Goal: Find contact information: Find contact information

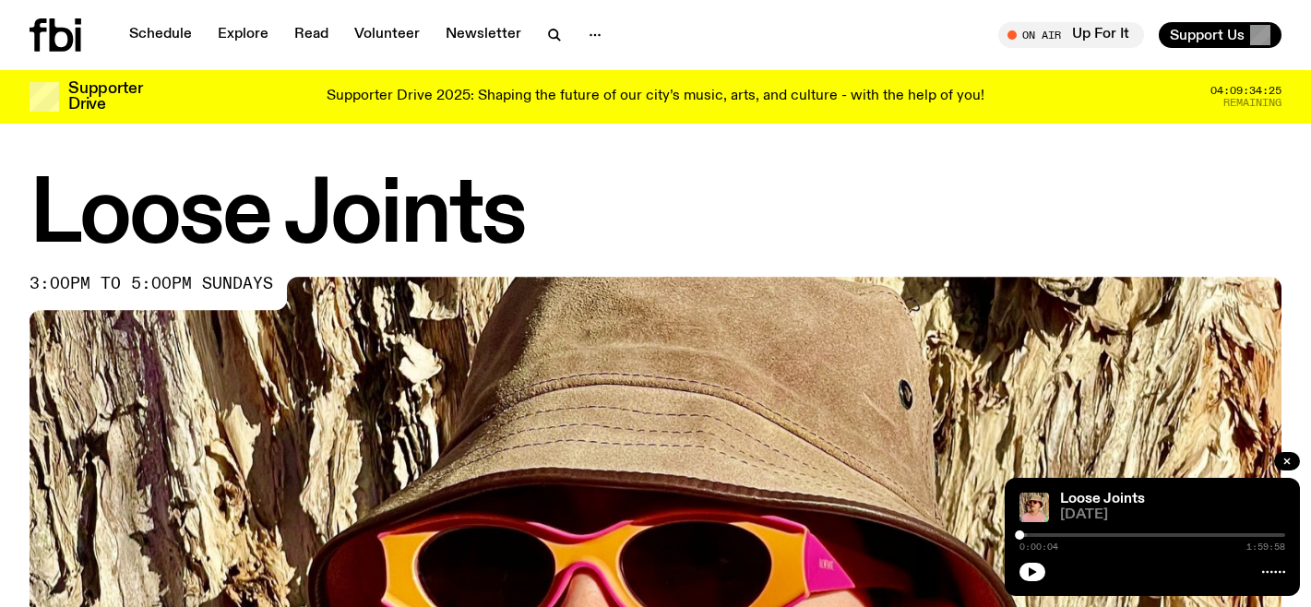
click at [51, 46] on icon at bounding box center [62, 34] width 24 height 33
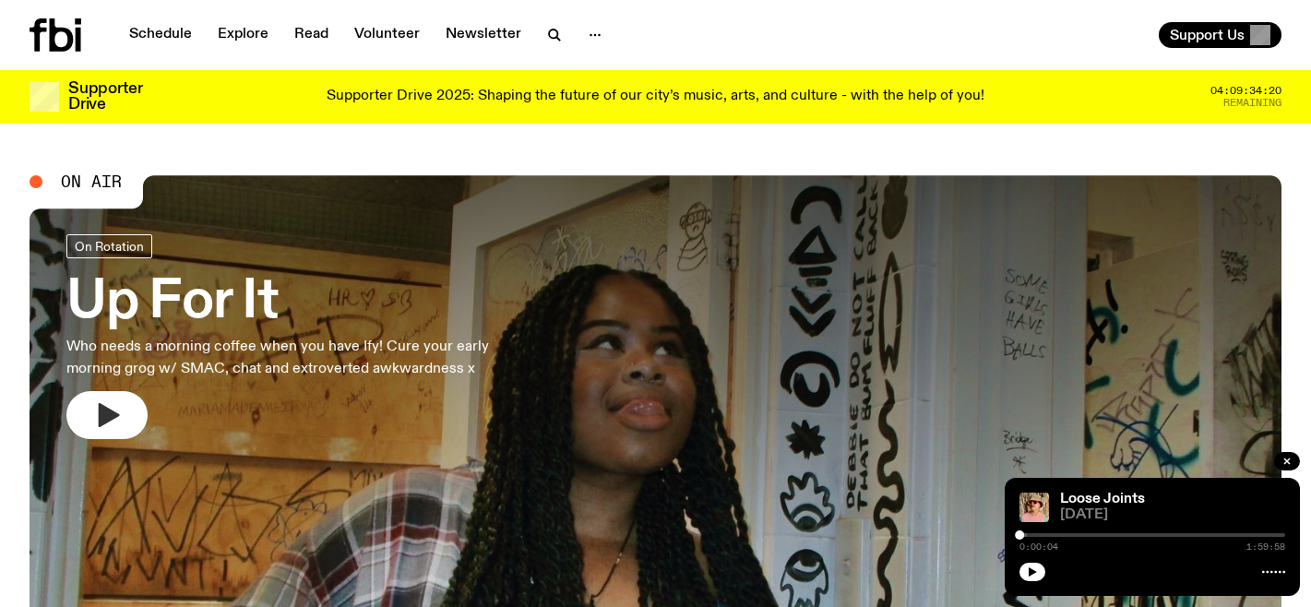
click at [102, 426] on icon "button" at bounding box center [107, 415] width 30 height 30
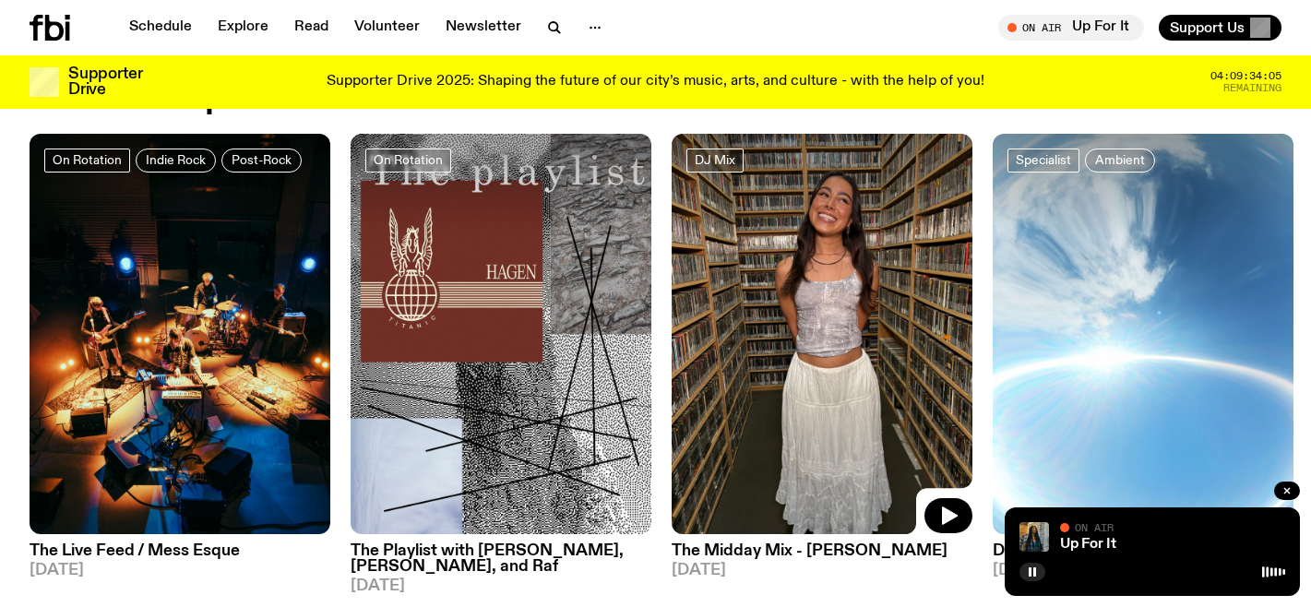
scroll to position [876, 0]
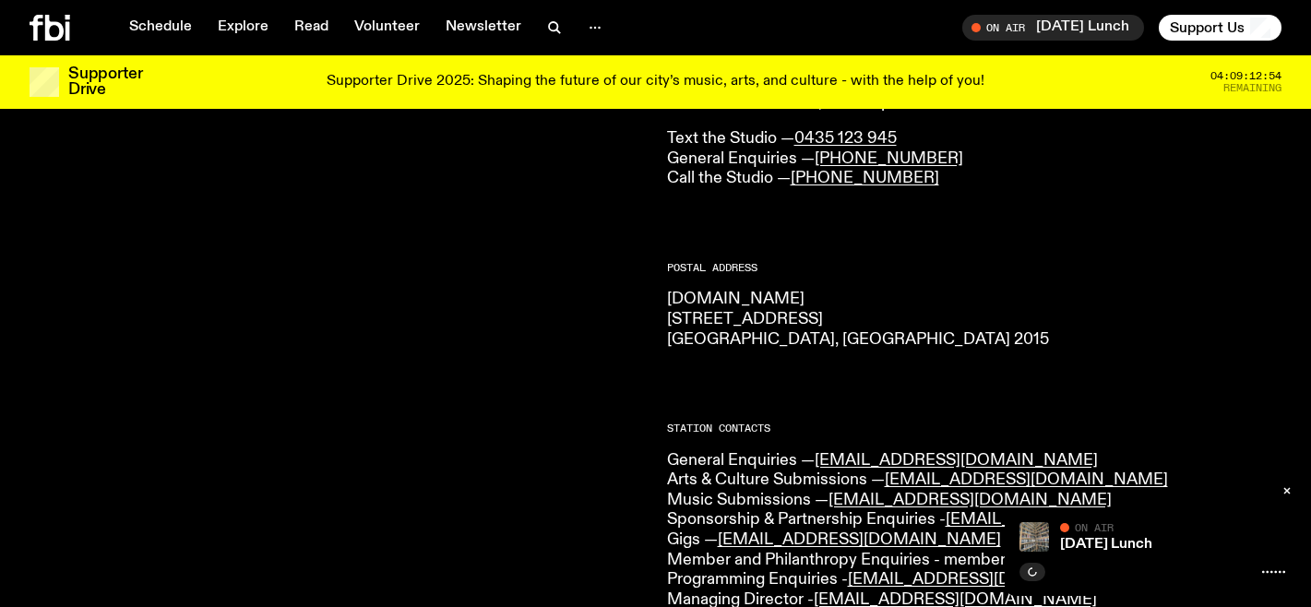
scroll to position [197, 0]
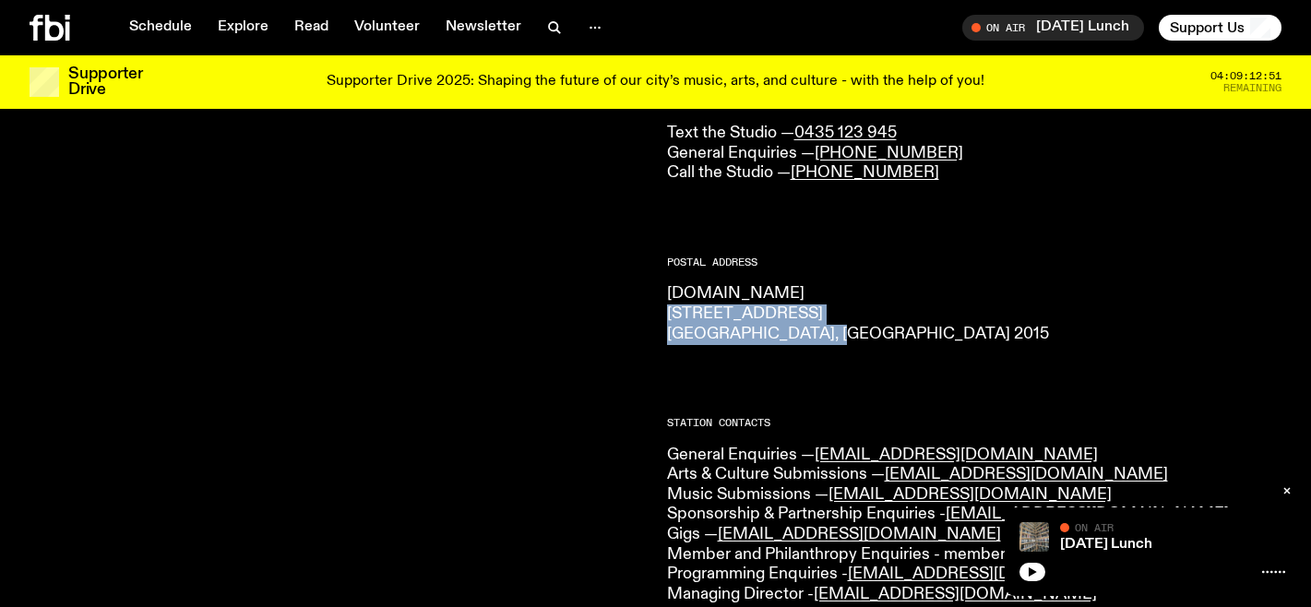
drag, startPoint x: 833, startPoint y: 339, endPoint x: 663, endPoint y: 320, distance: 170.7
copy p "44-54 Botany Road Alexandria, NSW 2015"
